Goal: Information Seeking & Learning: Learn about a topic

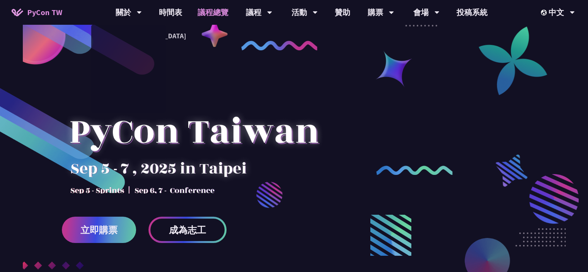
click at [223, 12] on link "議程總覽" at bounding box center [213, 12] width 46 height 25
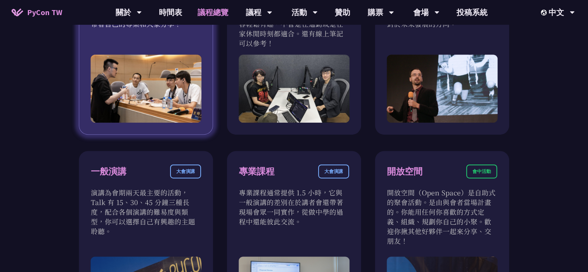
scroll to position [348, 0]
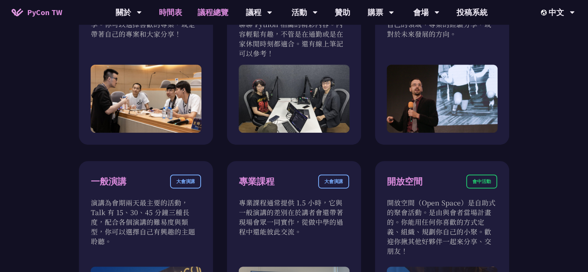
click at [172, 10] on link "時間表" at bounding box center [170, 12] width 39 height 25
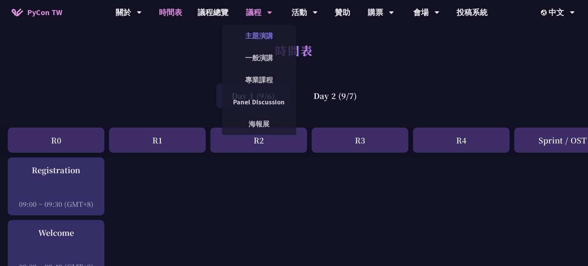
click at [263, 36] on link "主題演講" at bounding box center [259, 36] width 74 height 18
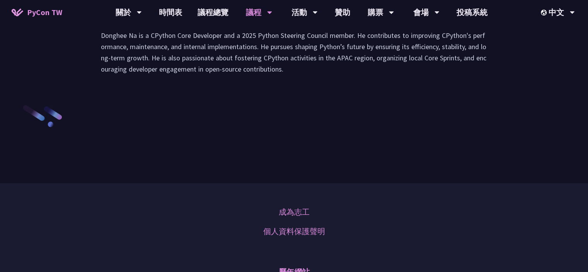
scroll to position [1143, 0]
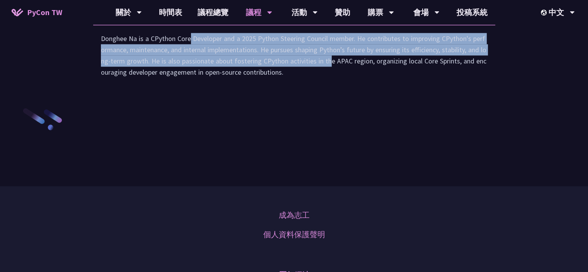
drag, startPoint x: 112, startPoint y: 125, endPoint x: 261, endPoint y: 144, distance: 150.8
click at [261, 85] on div "Donghee Na is a CPython Core Developer and a 2025 Python Steering Council membe…" at bounding box center [294, 59] width 386 height 53
drag, startPoint x: 101, startPoint y: 125, endPoint x: 291, endPoint y: 144, distance: 191.1
click at [291, 85] on div "Donghee Na is a CPython Core Developer and a 2025 Python Steering Council membe…" at bounding box center [294, 59] width 386 height 53
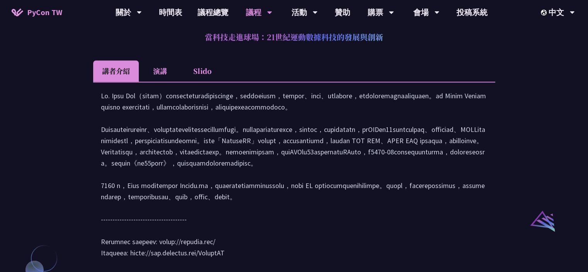
scroll to position [486, 0]
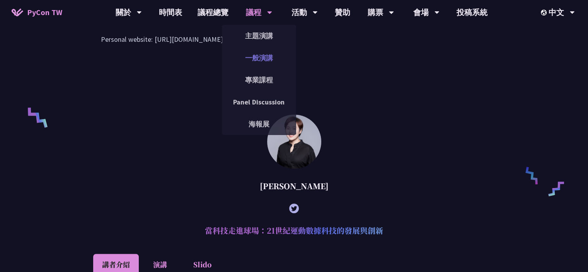
click at [246, 54] on link "一般演講" at bounding box center [259, 58] width 74 height 18
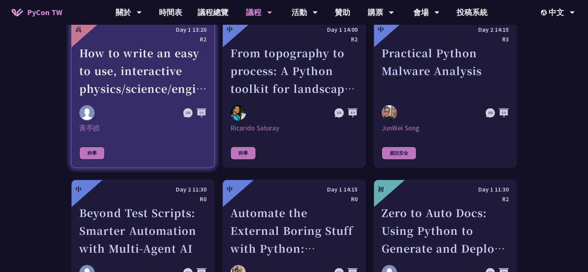
scroll to position [1971, 0]
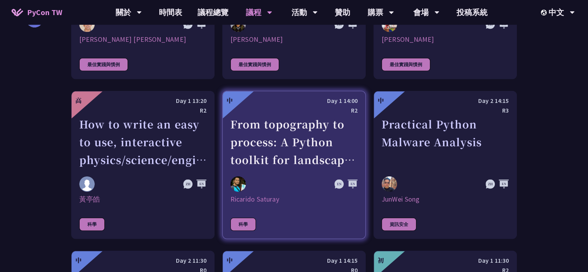
click at [253, 135] on div "From topography to process: A Python toolkit for landscape evolution analysis" at bounding box center [293, 141] width 127 height 53
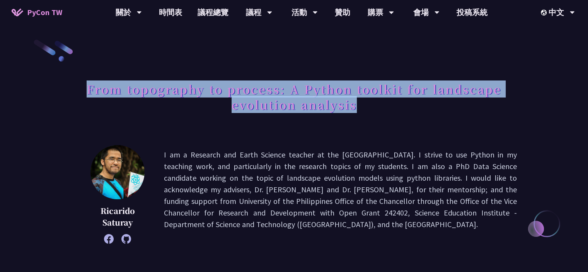
drag, startPoint x: 83, startPoint y: 94, endPoint x: 384, endPoint y: 108, distance: 301.0
click at [384, 108] on h1 "From topography to process: A Python toolkit for landscape evolution analysis" at bounding box center [294, 96] width 446 height 39
click at [384, 110] on h1 "From topography to process: A Python toolkit for landscape evolution analysis" at bounding box center [294, 96] width 446 height 39
click at [390, 119] on div "From topography to process: A Python toolkit for landscape evolution analysis" at bounding box center [294, 105] width 446 height 56
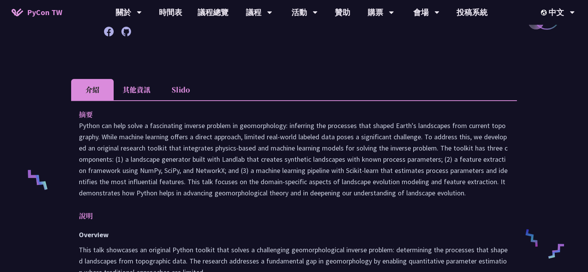
scroll to position [155, 0]
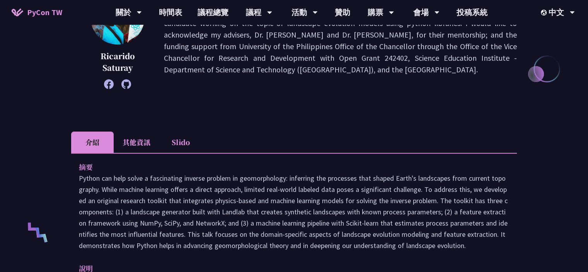
click at [136, 138] on li "其他資訊" at bounding box center [137, 141] width 46 height 21
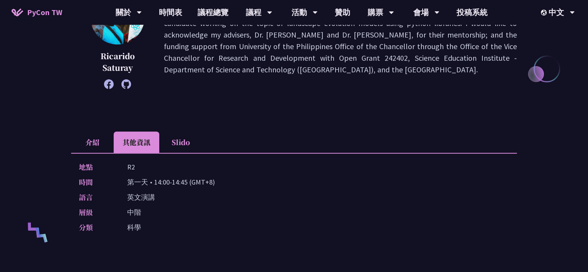
click at [87, 139] on li "介紹" at bounding box center [92, 141] width 43 height 21
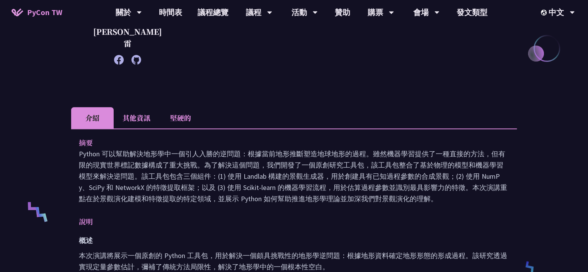
scroll to position [178, 0]
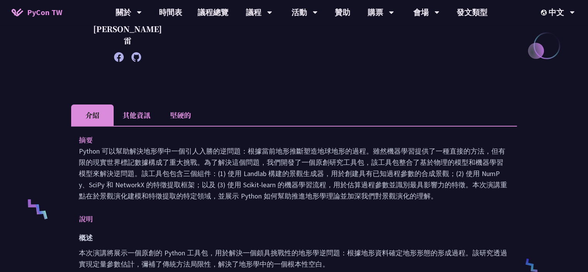
drag, startPoint x: 119, startPoint y: 146, endPoint x: 294, endPoint y: 193, distance: 180.9
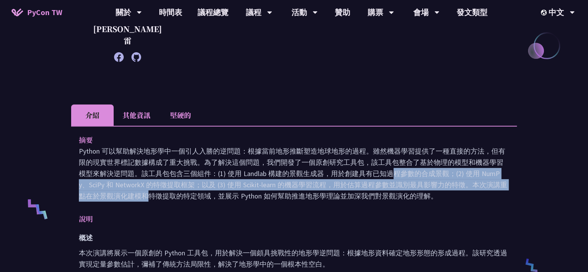
drag, startPoint x: 321, startPoint y: 162, endPoint x: 431, endPoint y: 172, distance: 110.6
click at [431, 172] on font "Python 可以幫助解決地形學中一個引人入勝的逆問題：根據當前地形推斷塑造地球地形的過程。雖然機器學習提供了一種直接的方法，但有限的現實世界標記數據構成了重…" at bounding box center [293, 173] width 428 height 54
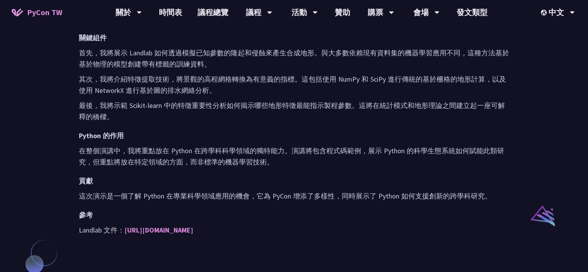
scroll to position [487, 0]
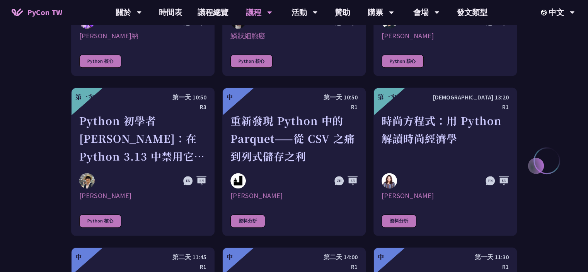
scroll to position [1020, 0]
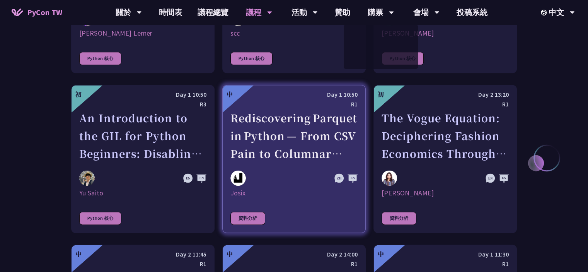
click at [308, 149] on div "Rediscovering Parquet in Python — From CSV Pain to Columnar Gain" at bounding box center [293, 135] width 127 height 53
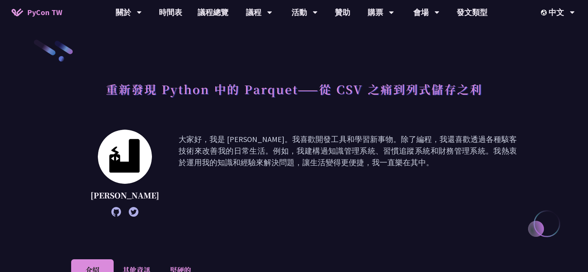
drag, startPoint x: 193, startPoint y: 129, endPoint x: 370, endPoint y: 173, distance: 182.7
click at [370, 173] on font "大家好，我是 [PERSON_NAME]。我喜歡開發工具和學習新事物。除了編程，我還喜歡透過各種駭客技術來改善我的日常生活。例如，我建構過知識管理系統、習慣追…" at bounding box center [348, 172] width 338 height 79
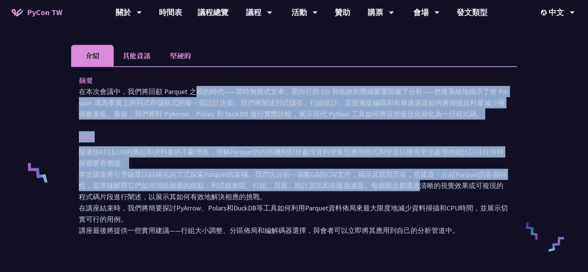
scroll to position [232, 0]
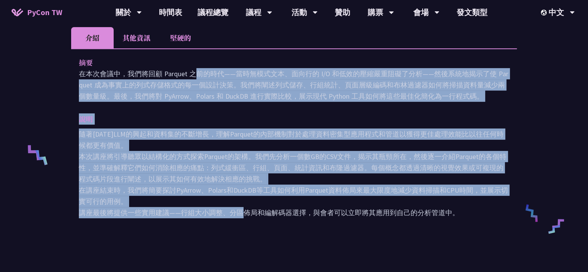
drag, startPoint x: 83, startPoint y: 114, endPoint x: 239, endPoint y: 209, distance: 183.3
click at [239, 209] on div "摘要 在本次會議中，我們將回顧 Parquet 之前的時代——當時無模式文本、面向行的 I/O 和低效的壓縮嚴重阻礙了分析——然後系統地揭示了使 Parque…" at bounding box center [294, 142] width 446 height 189
click at [239, 209] on font "講座最後將提供一些實用建議——行組大小調整、分區佈局和編解碼器選擇，與會者可以立即將其應用到自己的分析管道中。" at bounding box center [269, 212] width 380 height 9
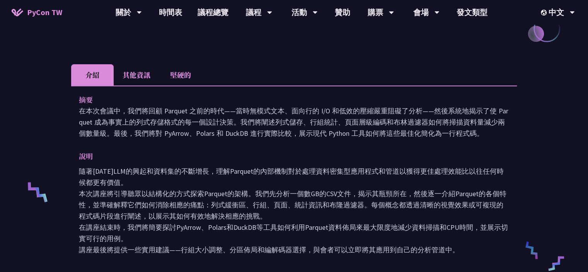
scroll to position [77, 0]
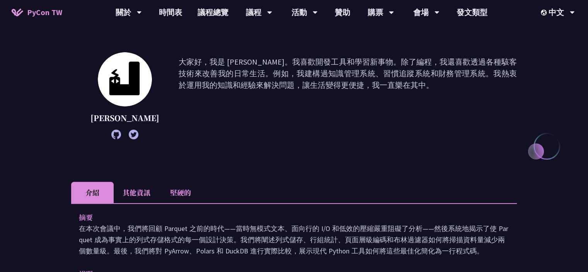
click at [137, 200] on li "其他資訊" at bounding box center [137, 192] width 46 height 21
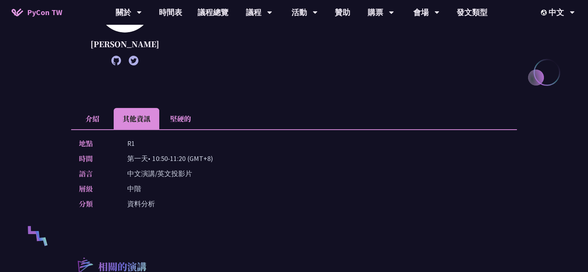
scroll to position [155, 0]
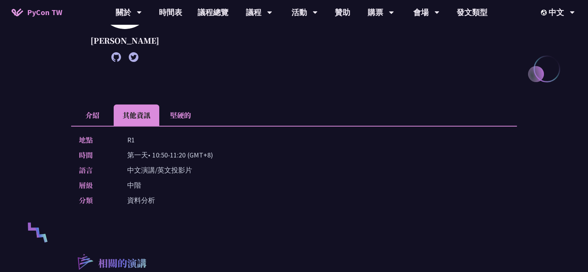
click at [189, 118] on font "堅硬的" at bounding box center [180, 115] width 21 height 10
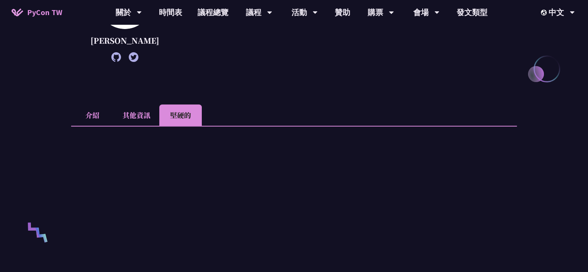
click at [153, 109] on li "其他資訊" at bounding box center [137, 114] width 46 height 21
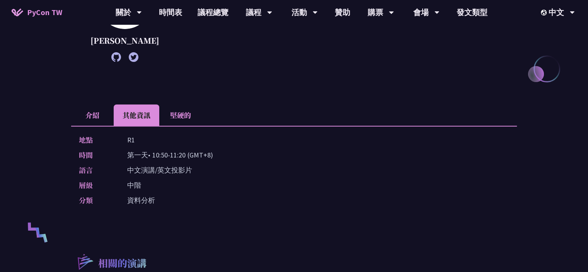
click at [83, 115] on li "介紹" at bounding box center [92, 114] width 43 height 21
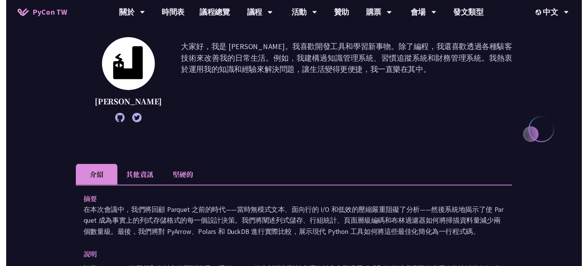
scroll to position [0, 0]
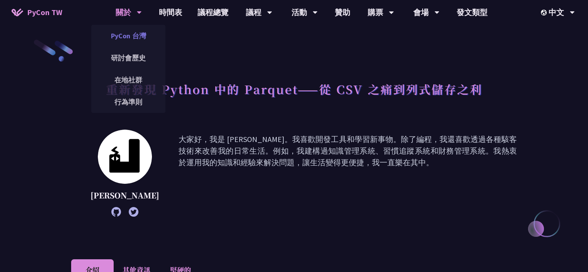
click at [135, 34] on font "PyCon 台灣" at bounding box center [128, 35] width 35 height 9
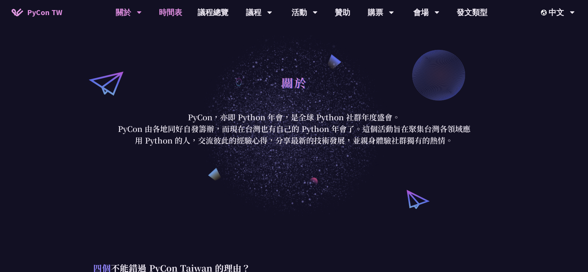
click at [170, 13] on font "時間表" at bounding box center [170, 12] width 23 height 10
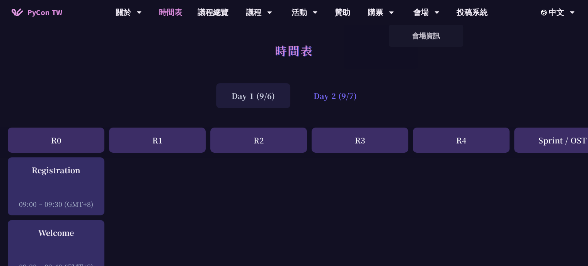
click at [343, 101] on div "Day 2 (9/7)" at bounding box center [335, 95] width 74 height 25
